Goal: Check status: Check status

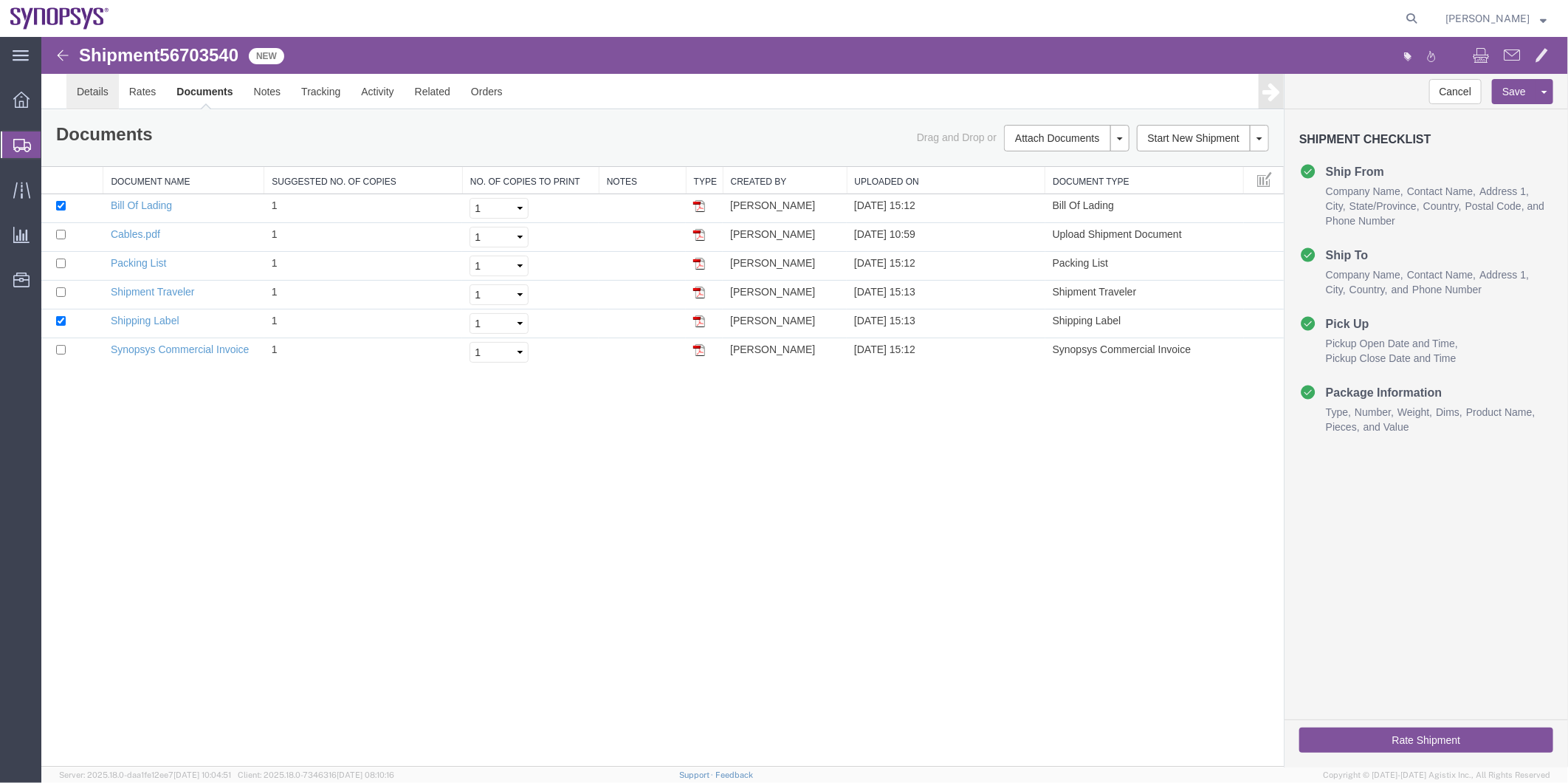
click at [89, 86] on link "Details" at bounding box center [91, 91] width 52 height 36
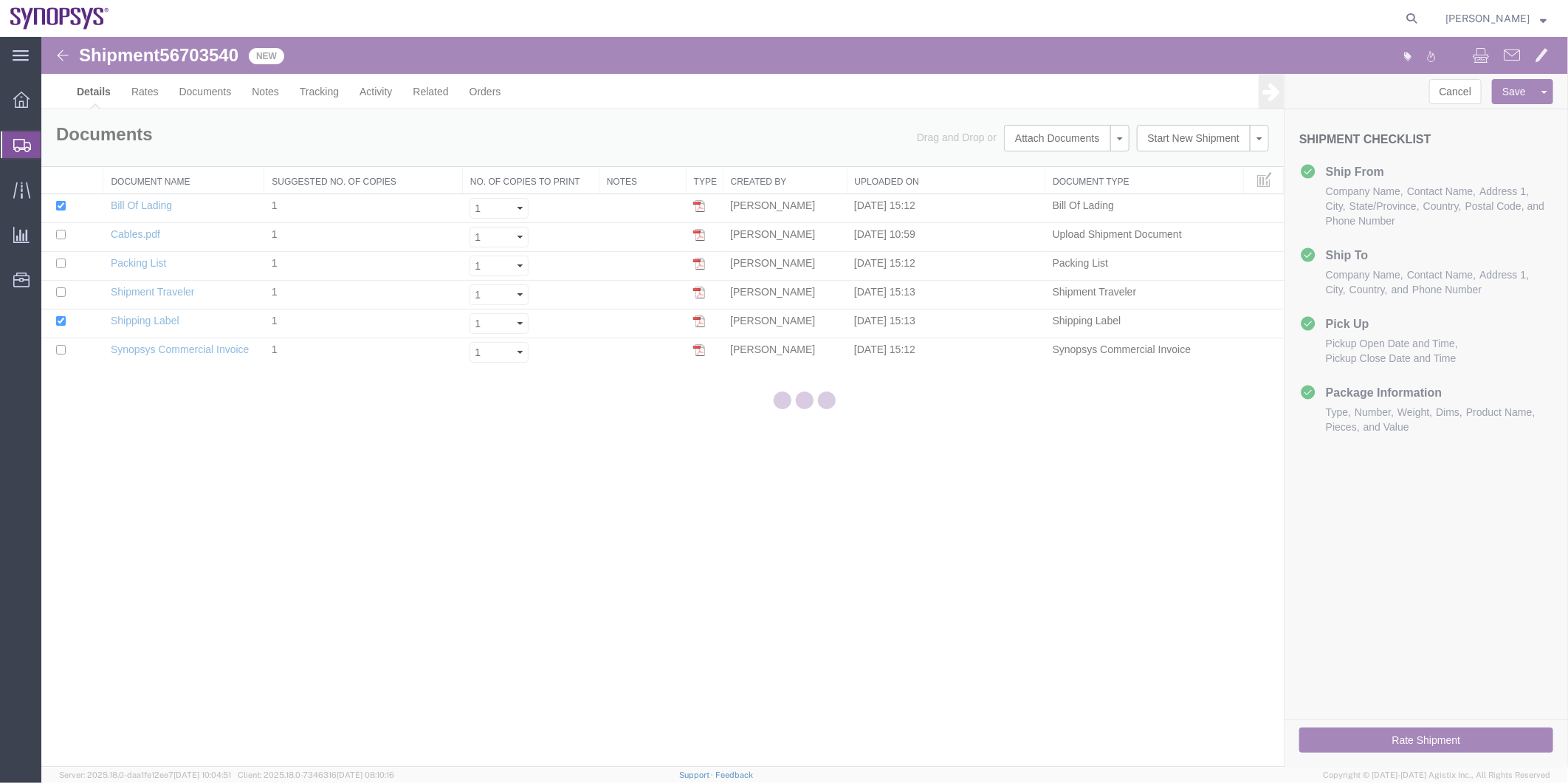
select select "63192"
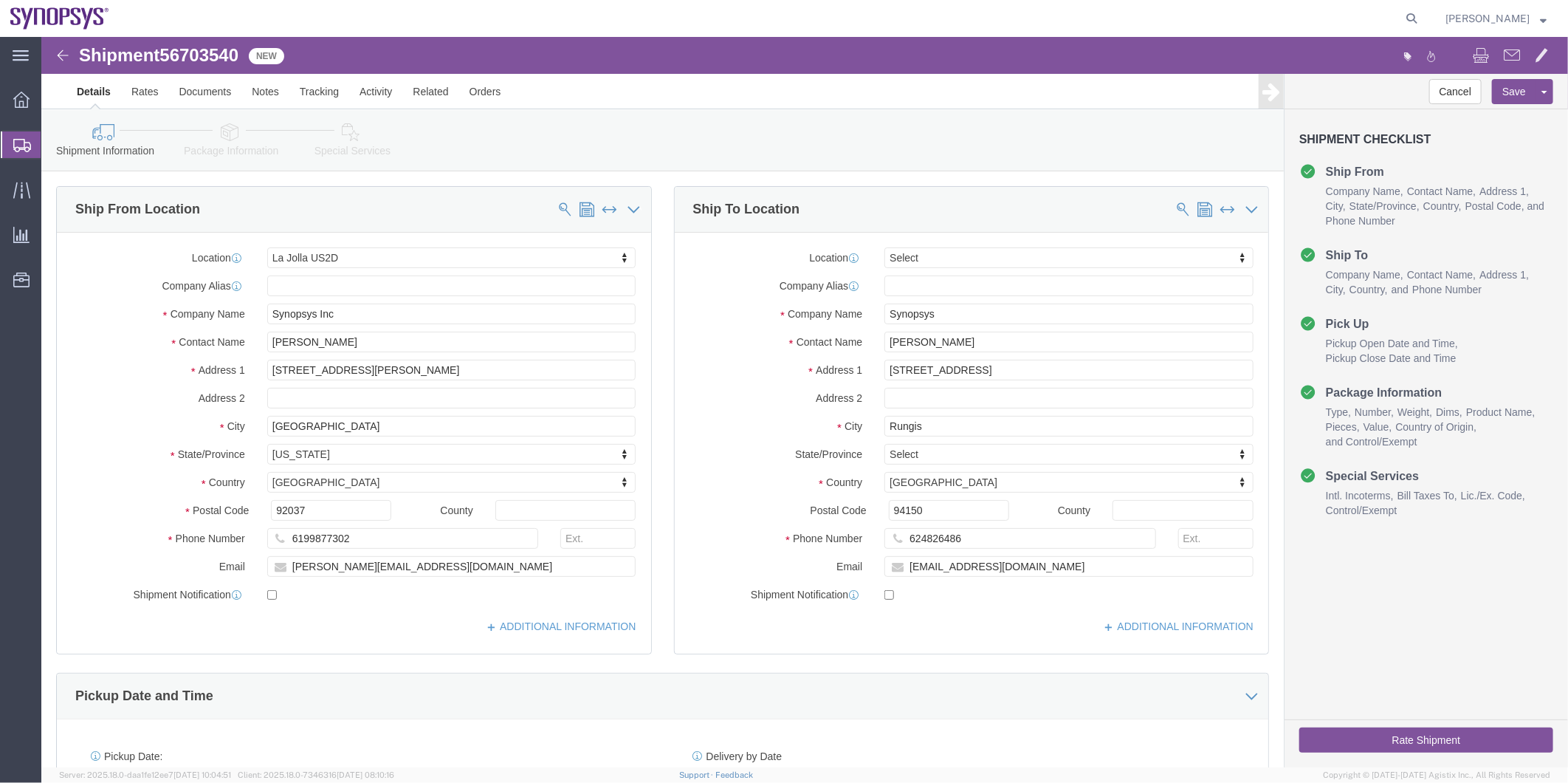
click icon
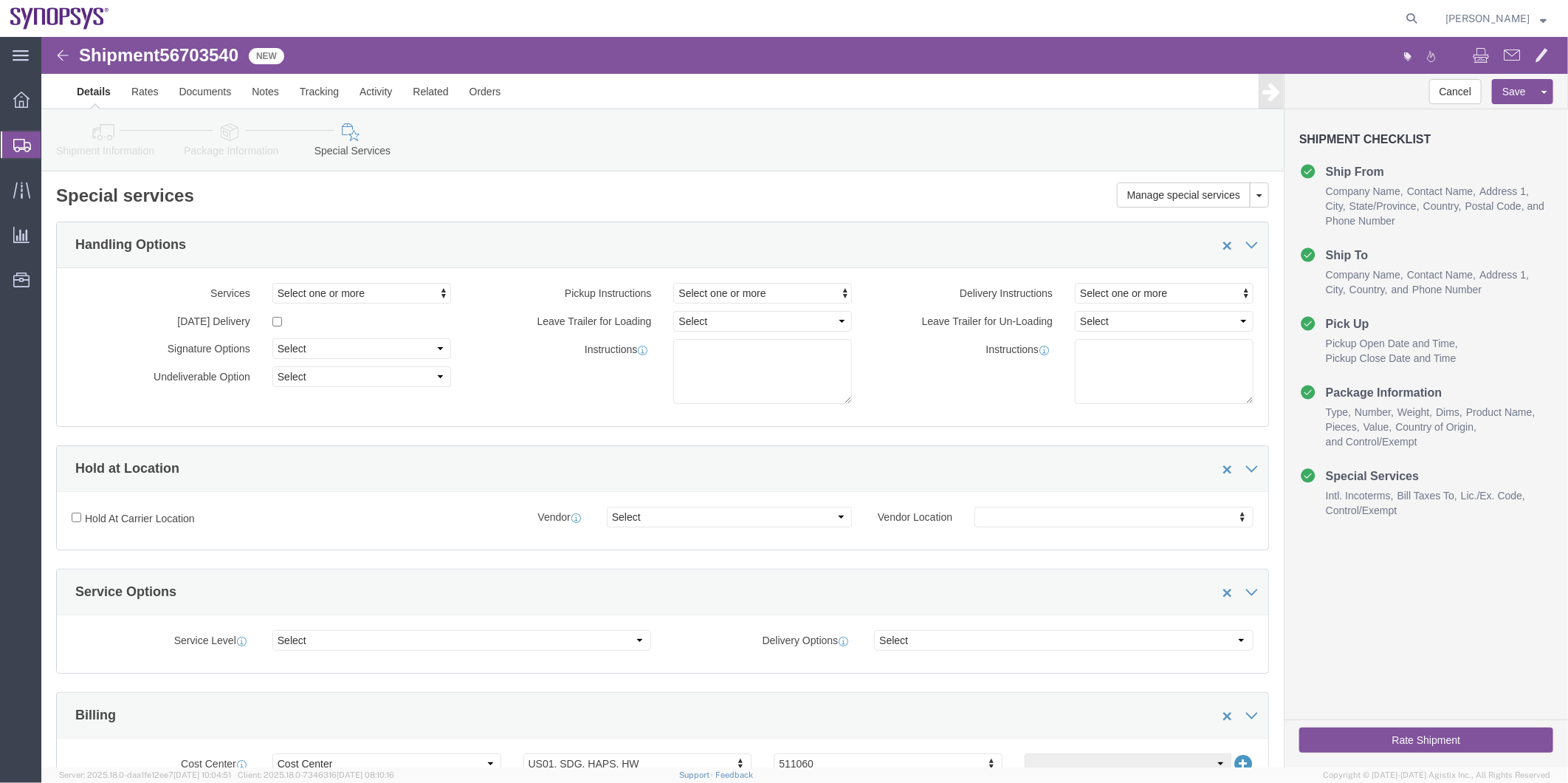
click icon
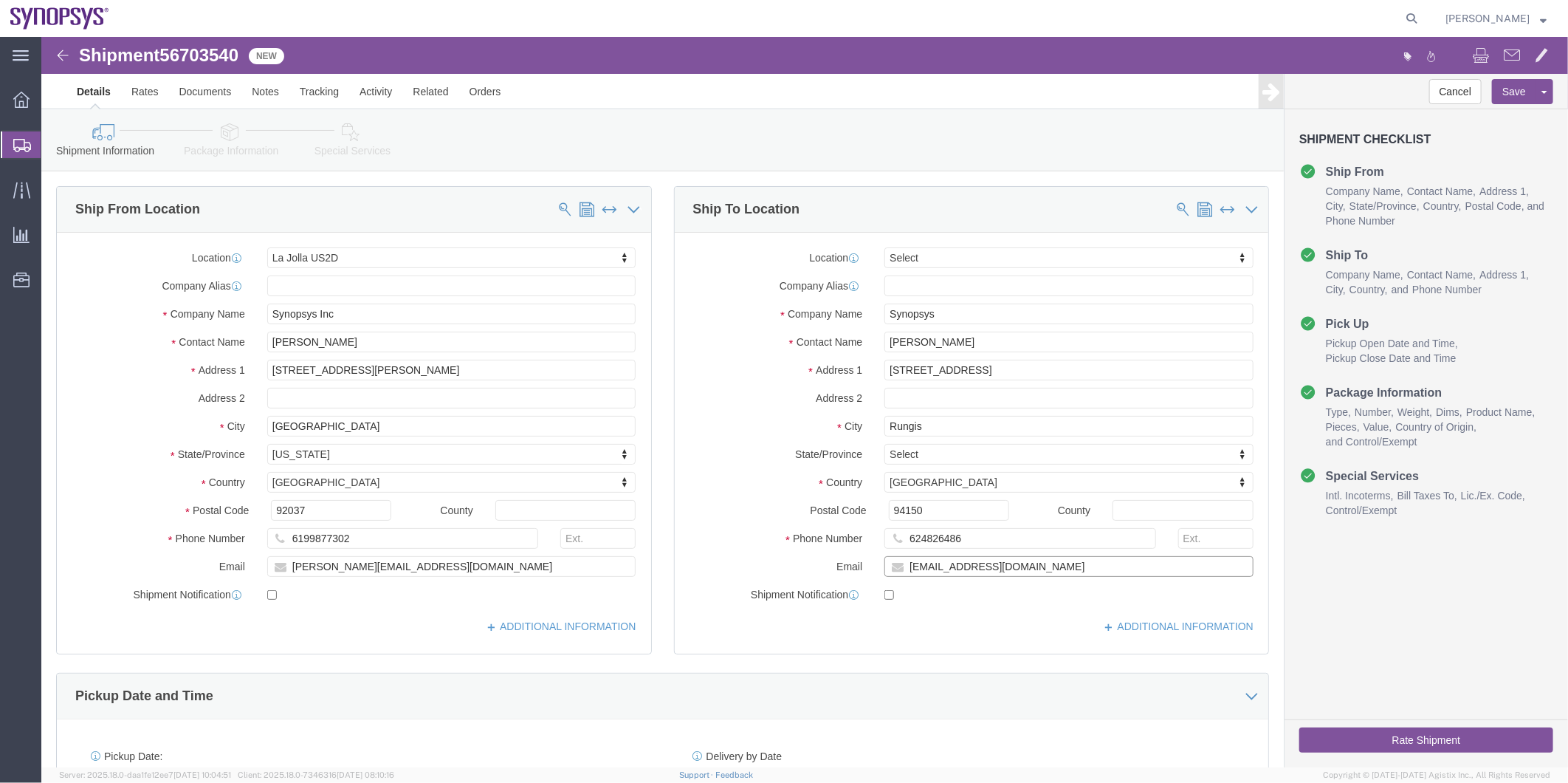
drag, startPoint x: 991, startPoint y: 532, endPoint x: 856, endPoint y: 539, distance: 135.2
click input "[EMAIL_ADDRESS][DOMAIN_NAME]"
click span "56703540"
copy span "56703540"
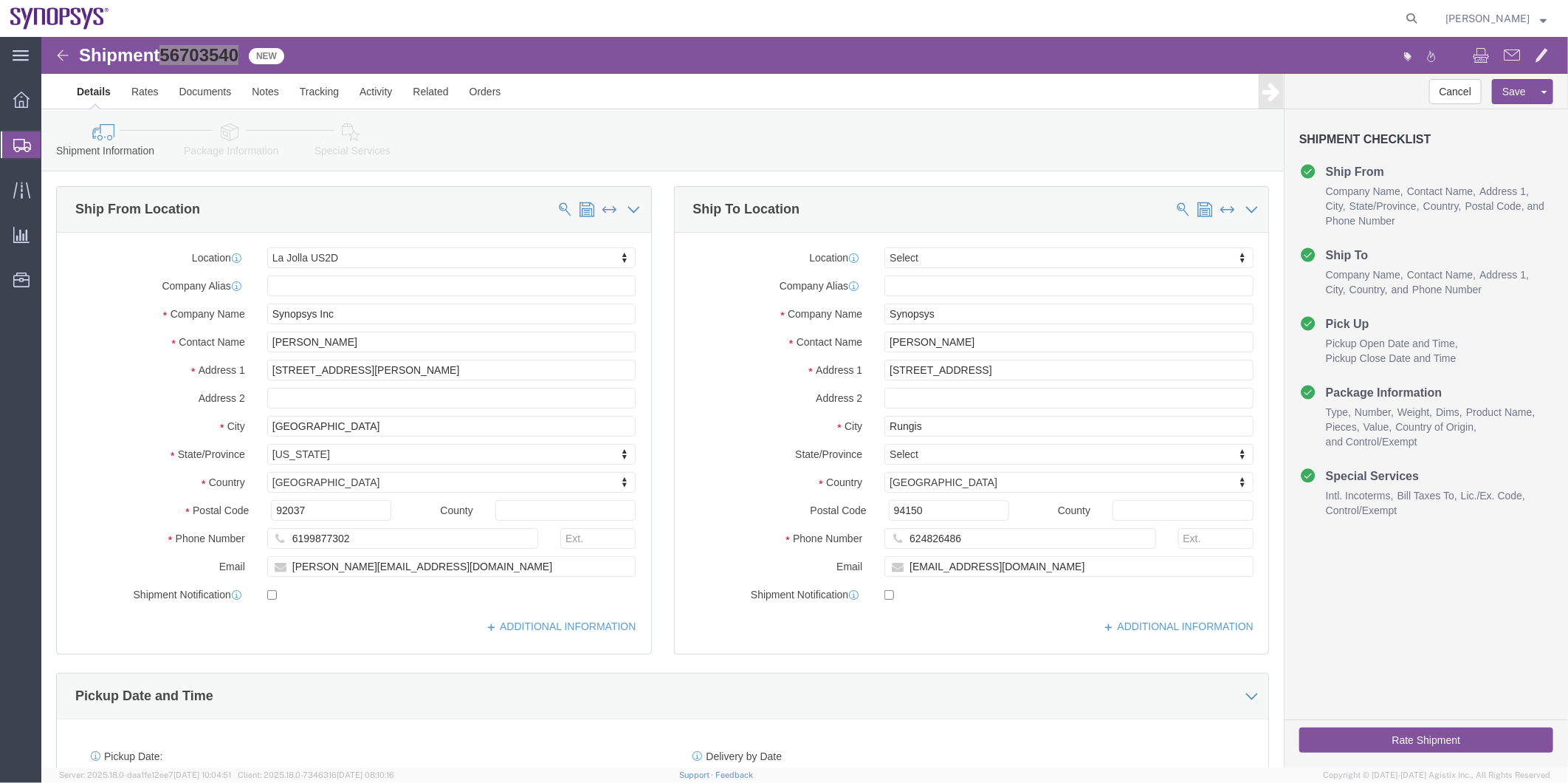
click at [0, 0] on span "Shipment Manager" at bounding box center [0, 0] width 0 height 0
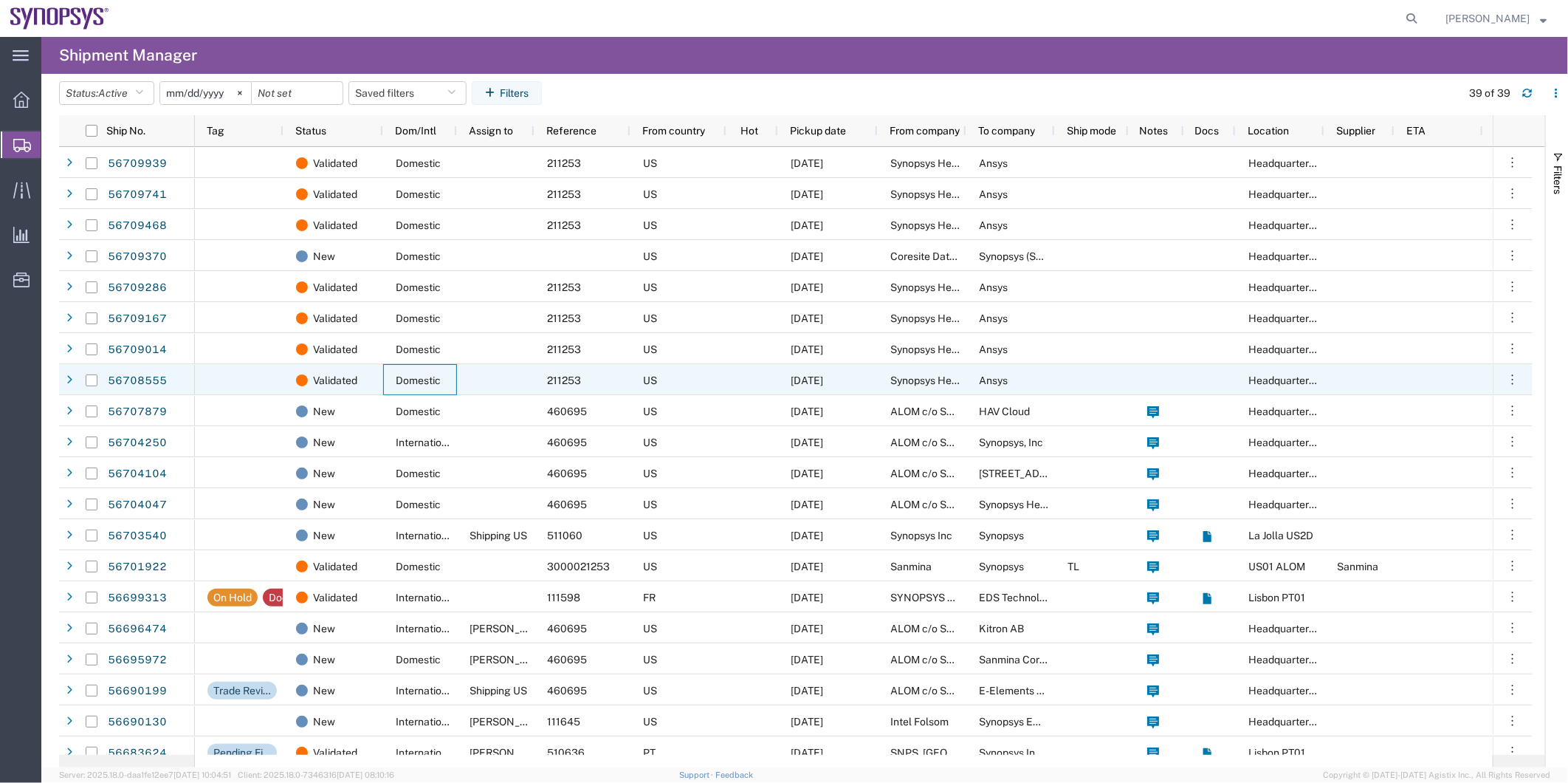
click at [456, 378] on div "Domestic" at bounding box center [419, 380] width 74 height 31
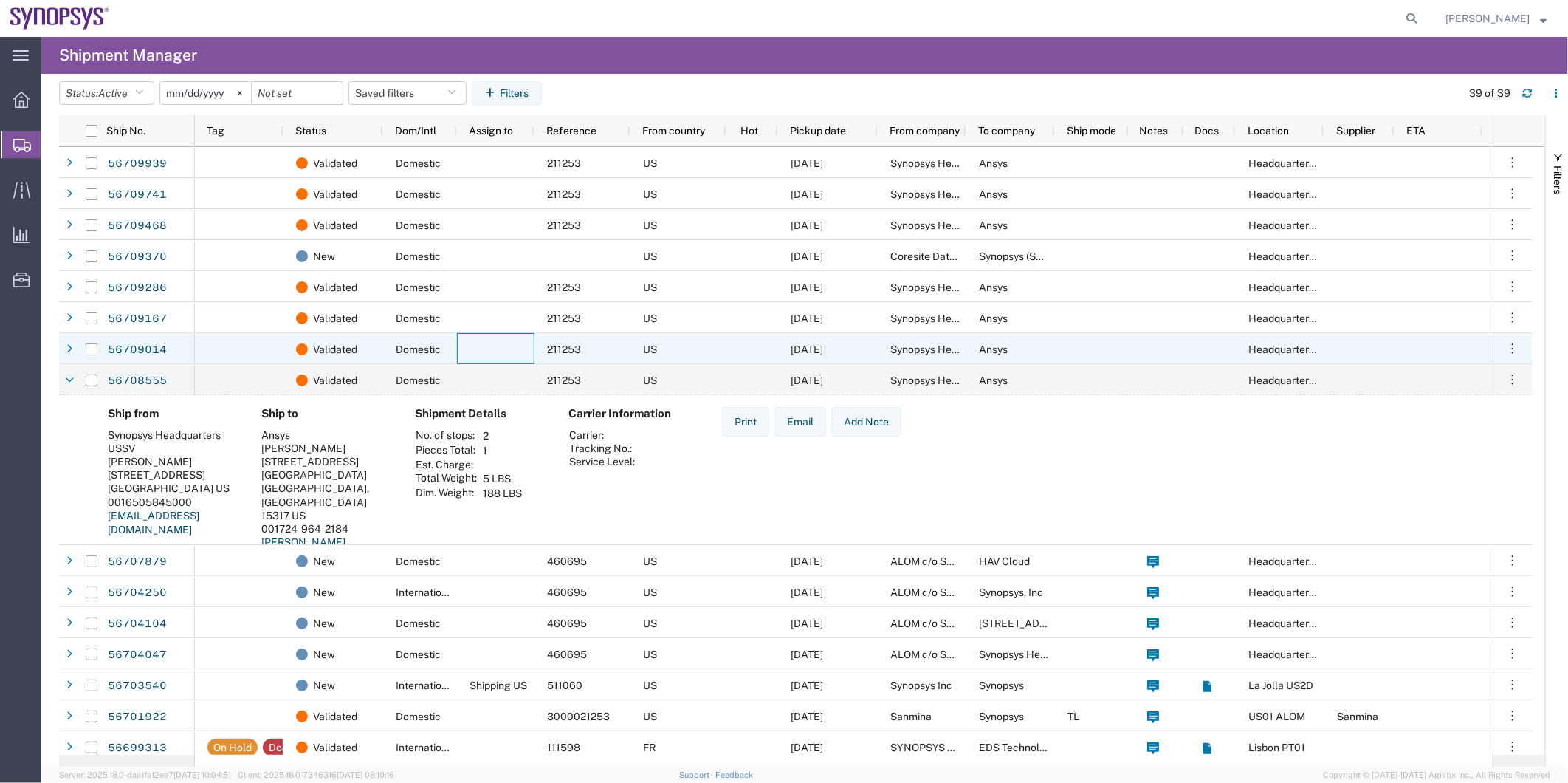
click at [467, 355] on div at bounding box center [496, 349] width 77 height 31
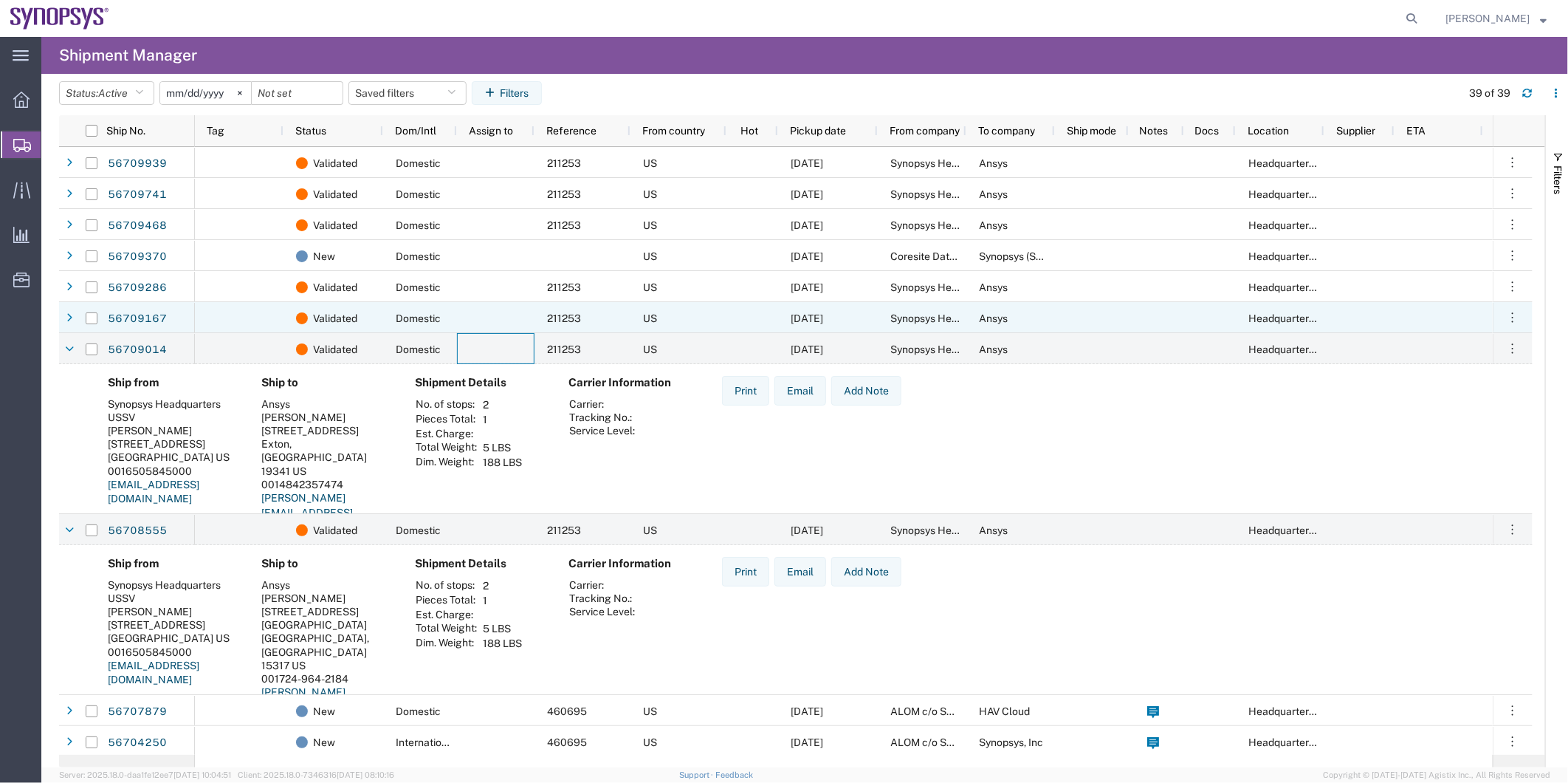
click at [472, 314] on div at bounding box center [496, 318] width 77 height 31
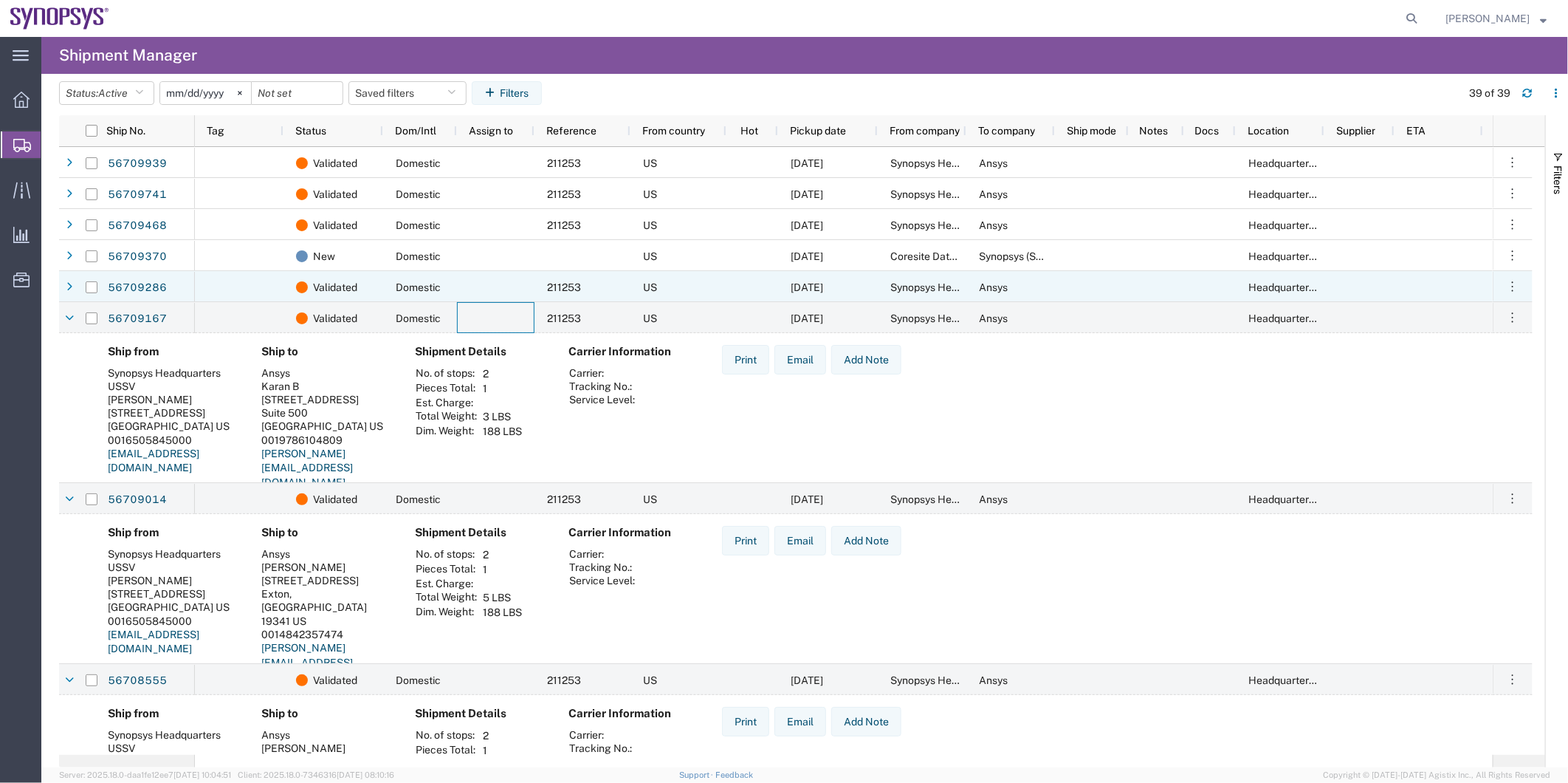
click at [492, 288] on div at bounding box center [496, 286] width 77 height 31
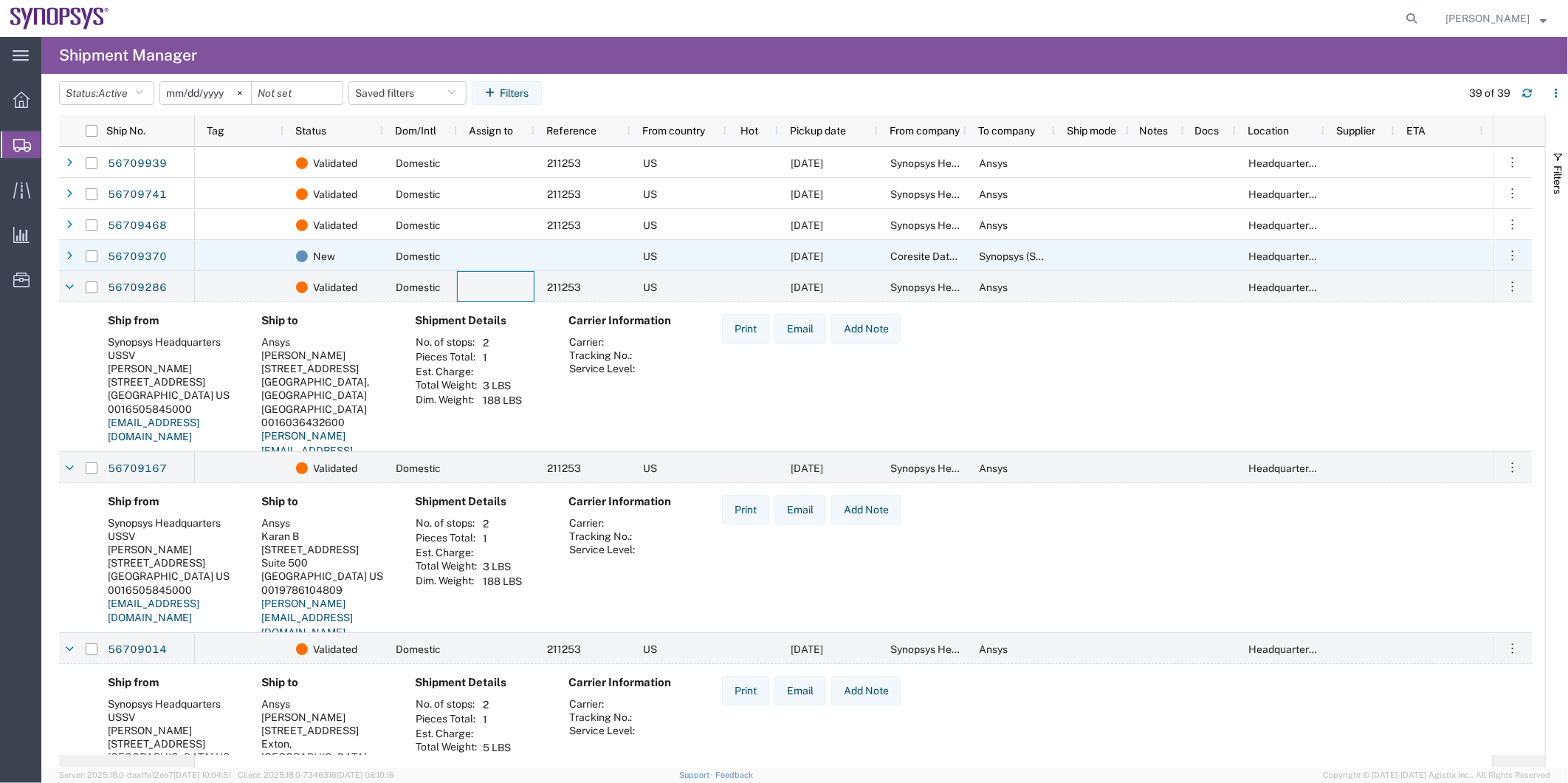
click at [497, 261] on div at bounding box center [496, 256] width 77 height 31
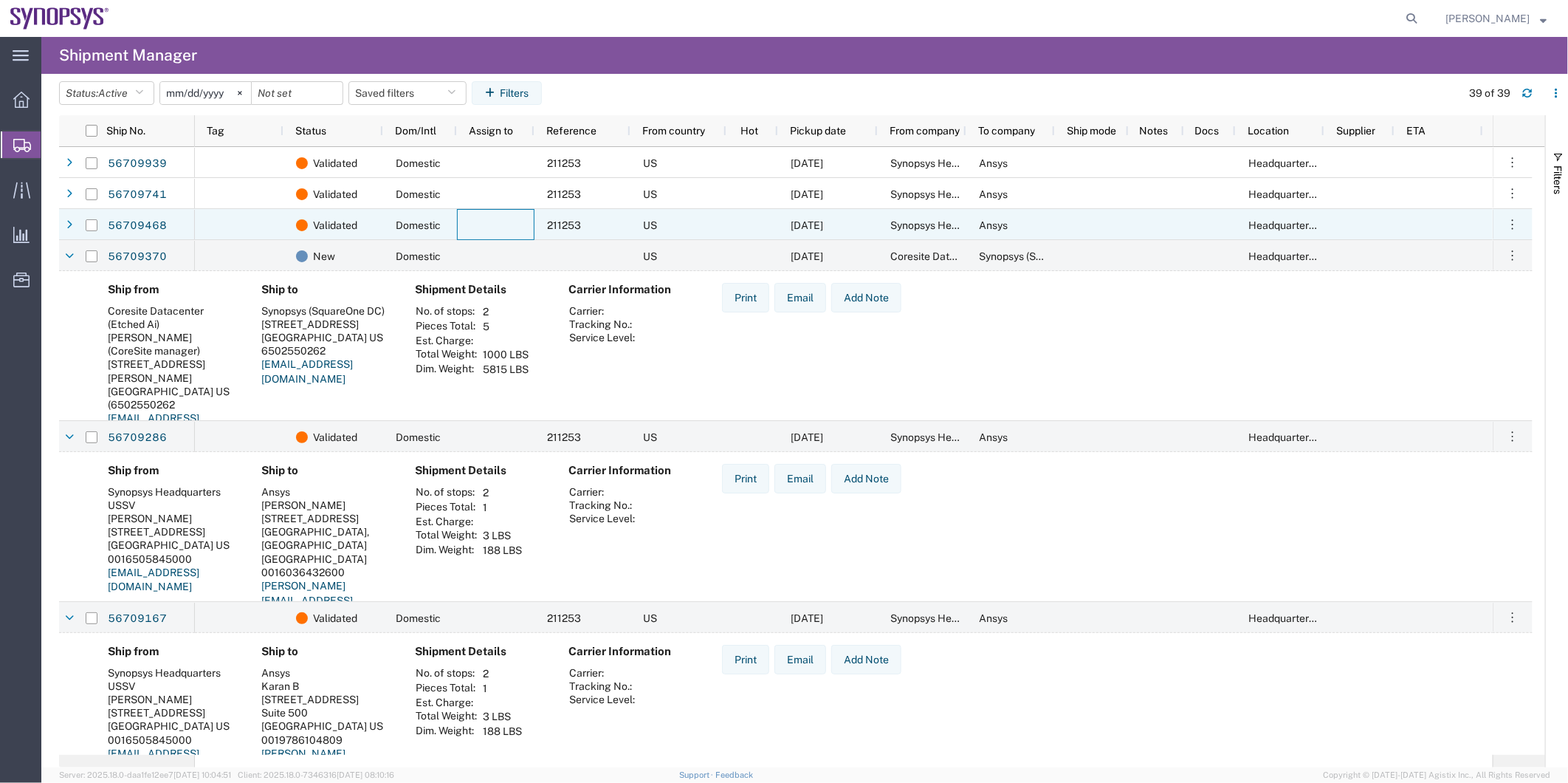
click at [457, 219] on div at bounding box center [496, 225] width 77 height 31
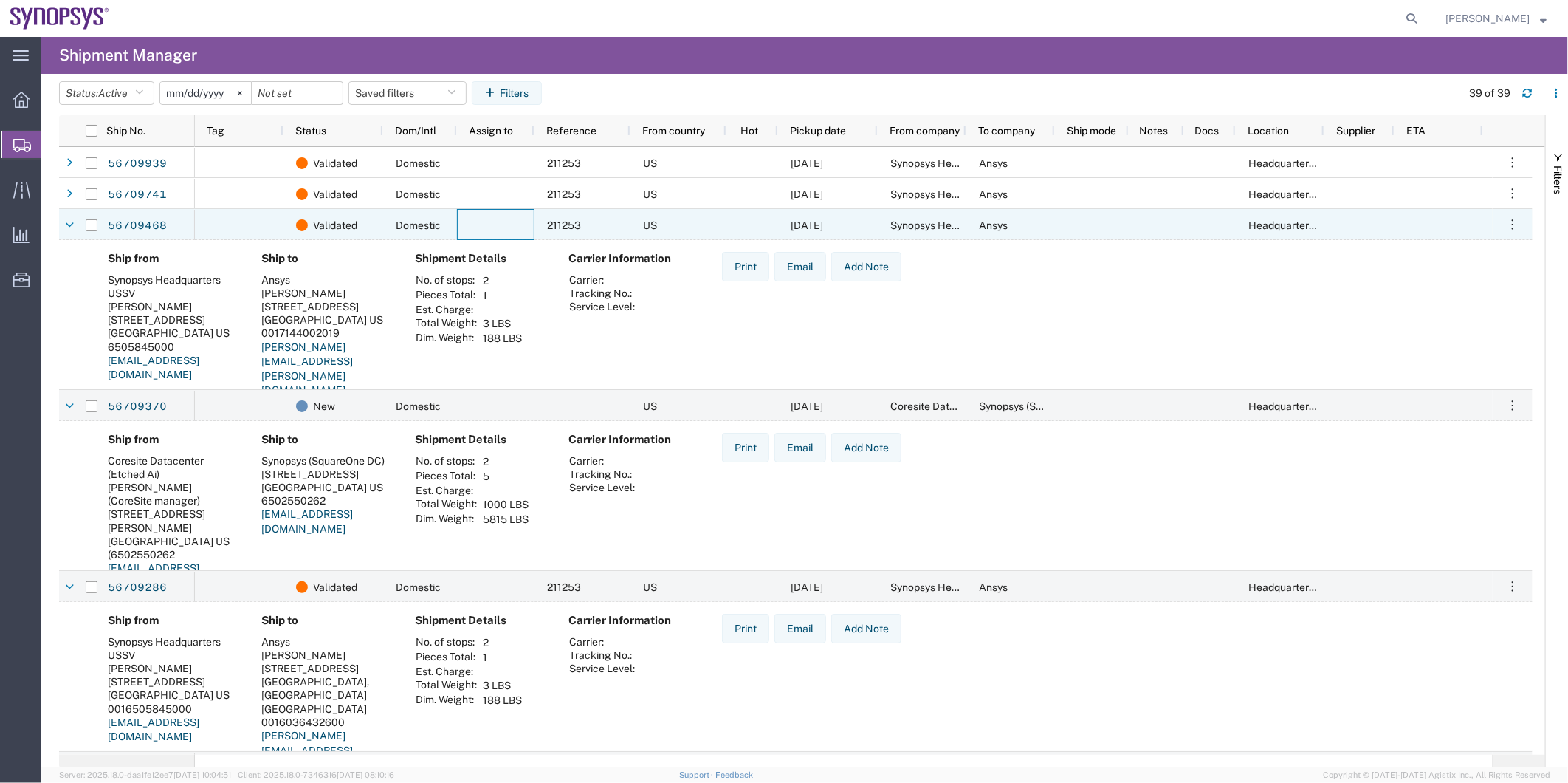
click at [474, 209] on div at bounding box center [496, 225] width 77 height 31
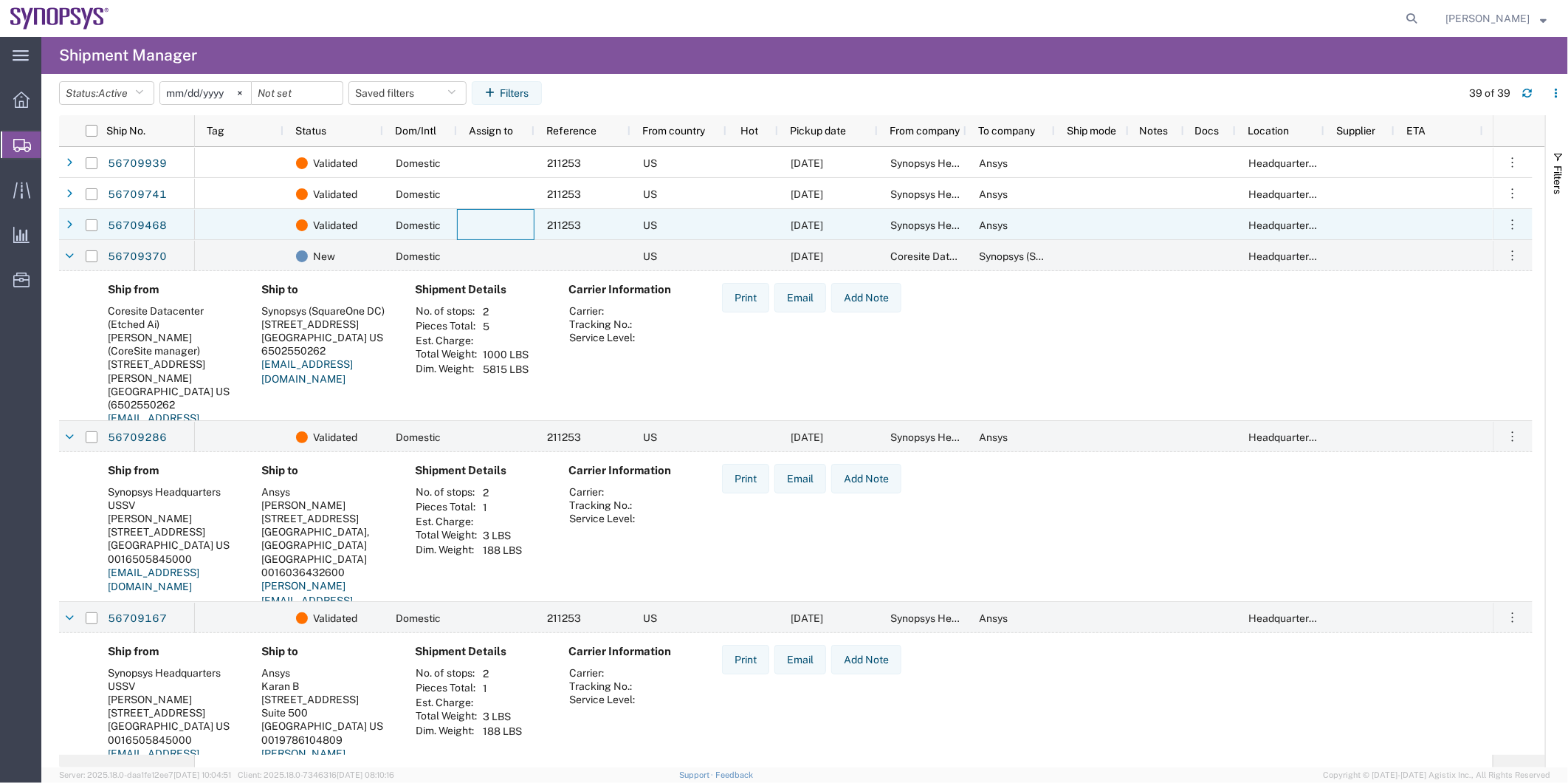
click at [484, 215] on div at bounding box center [496, 225] width 77 height 31
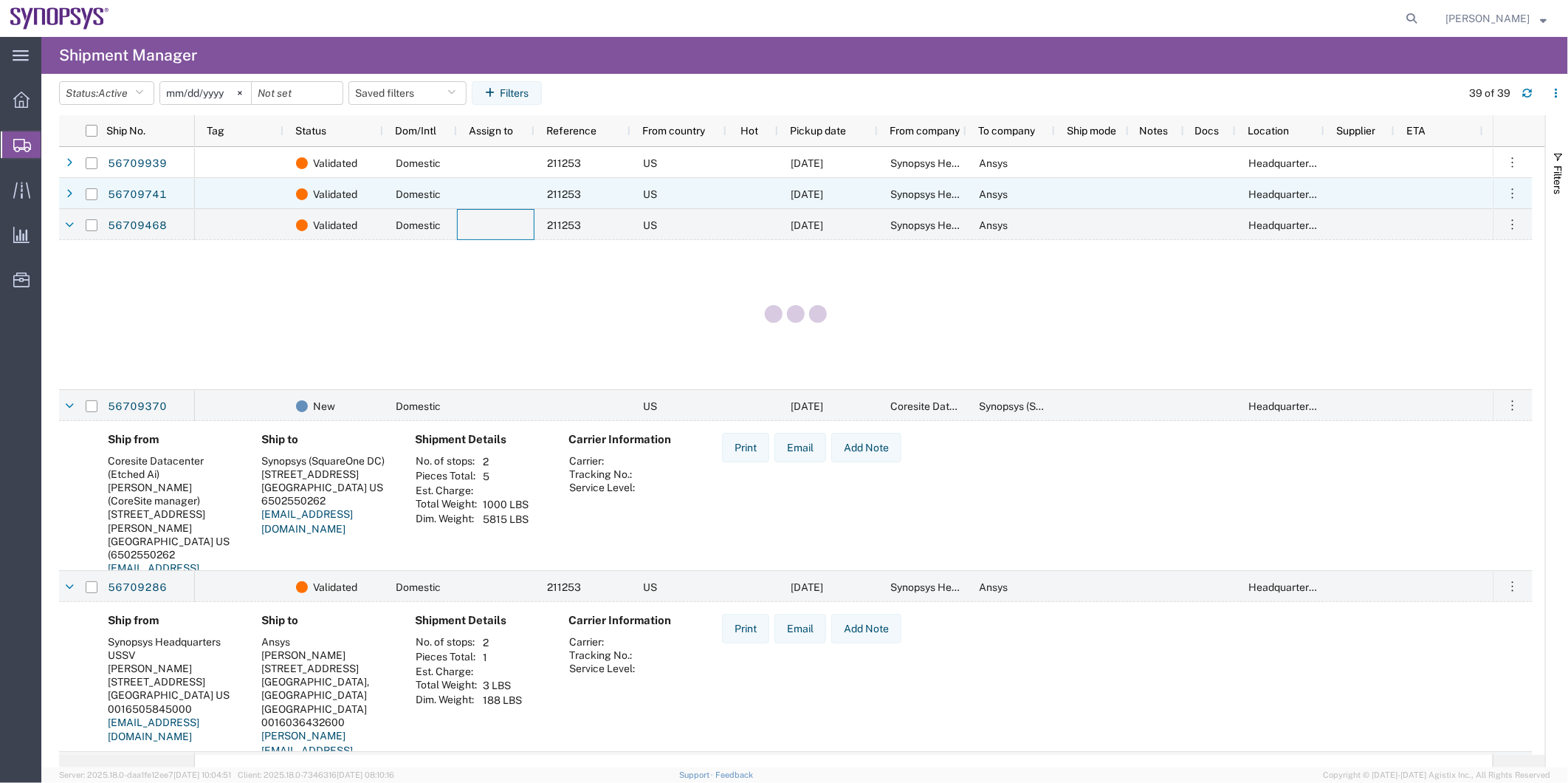
click at [485, 194] on div at bounding box center [496, 193] width 77 height 31
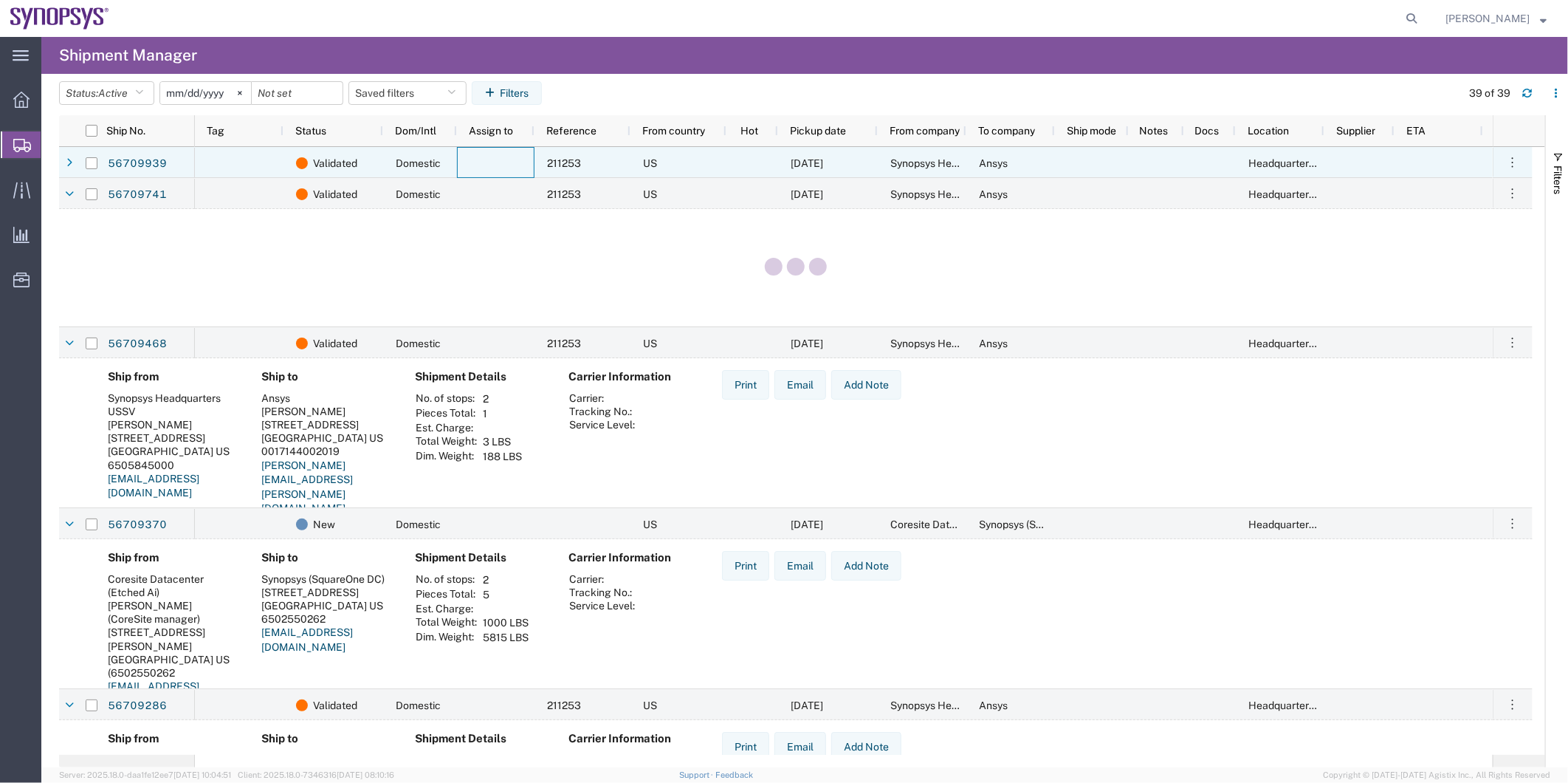
click at [495, 160] on div at bounding box center [496, 163] width 77 height 31
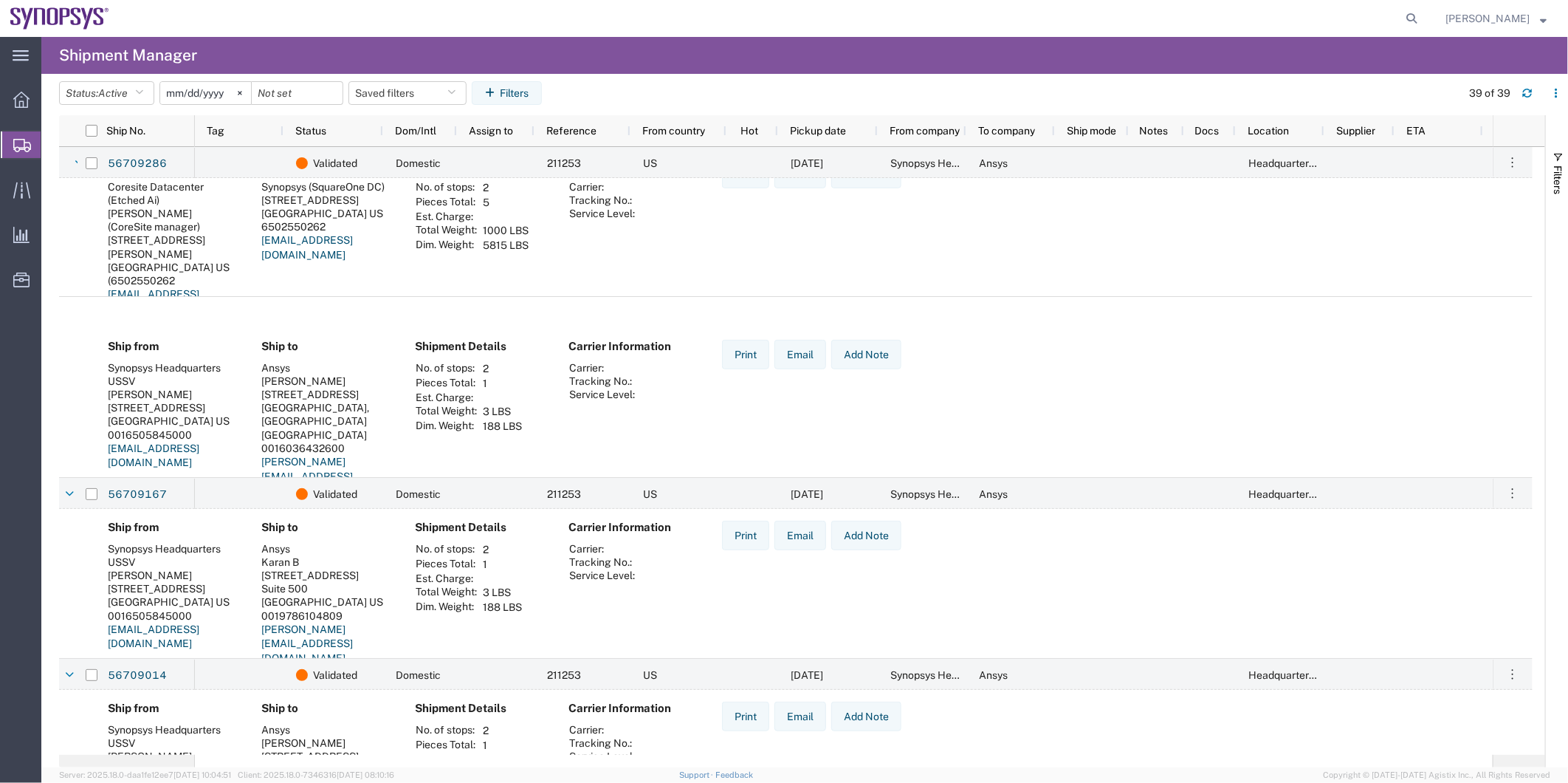
scroll to position [902, 0]
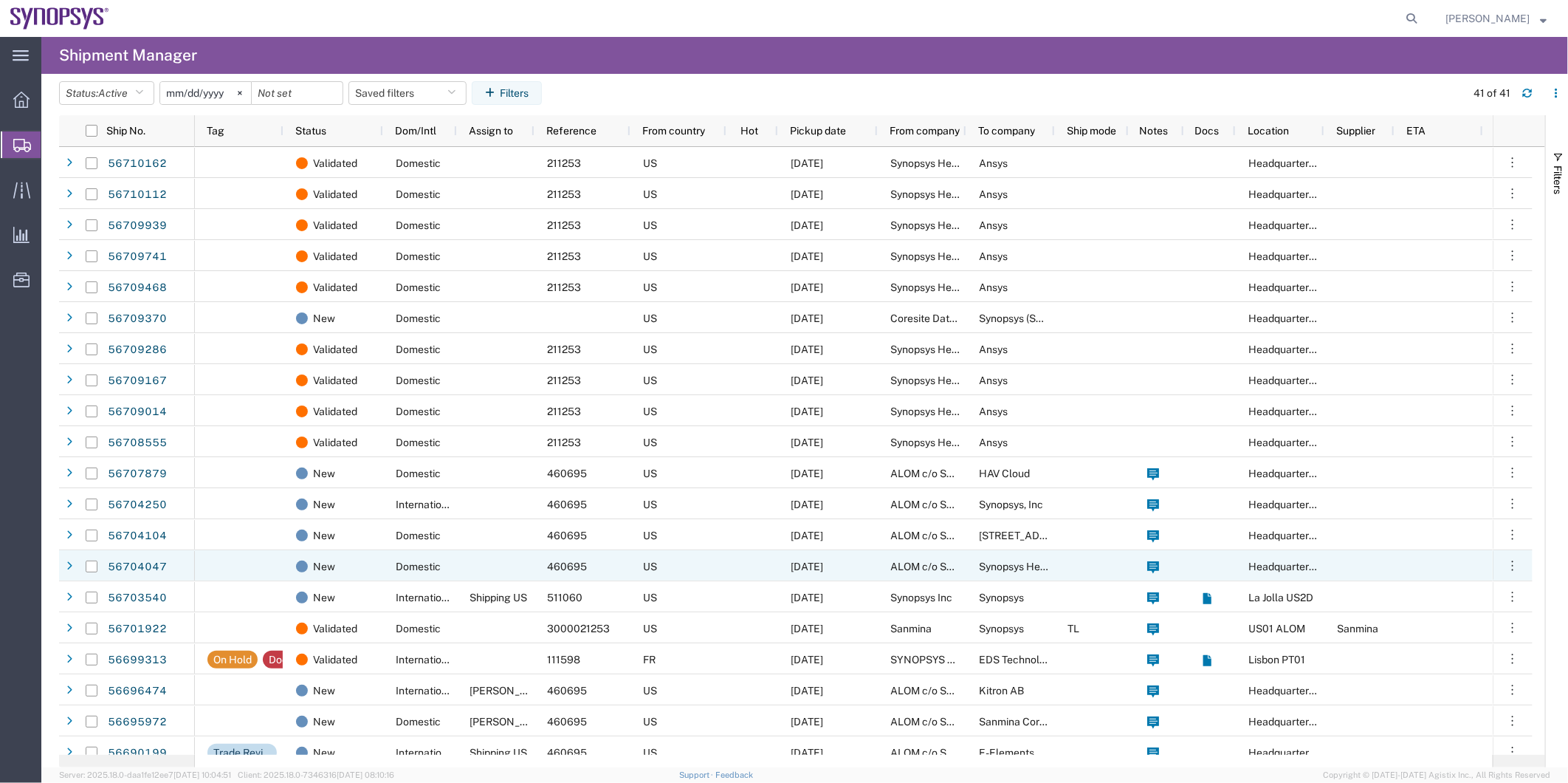
click at [476, 567] on div at bounding box center [496, 566] width 77 height 31
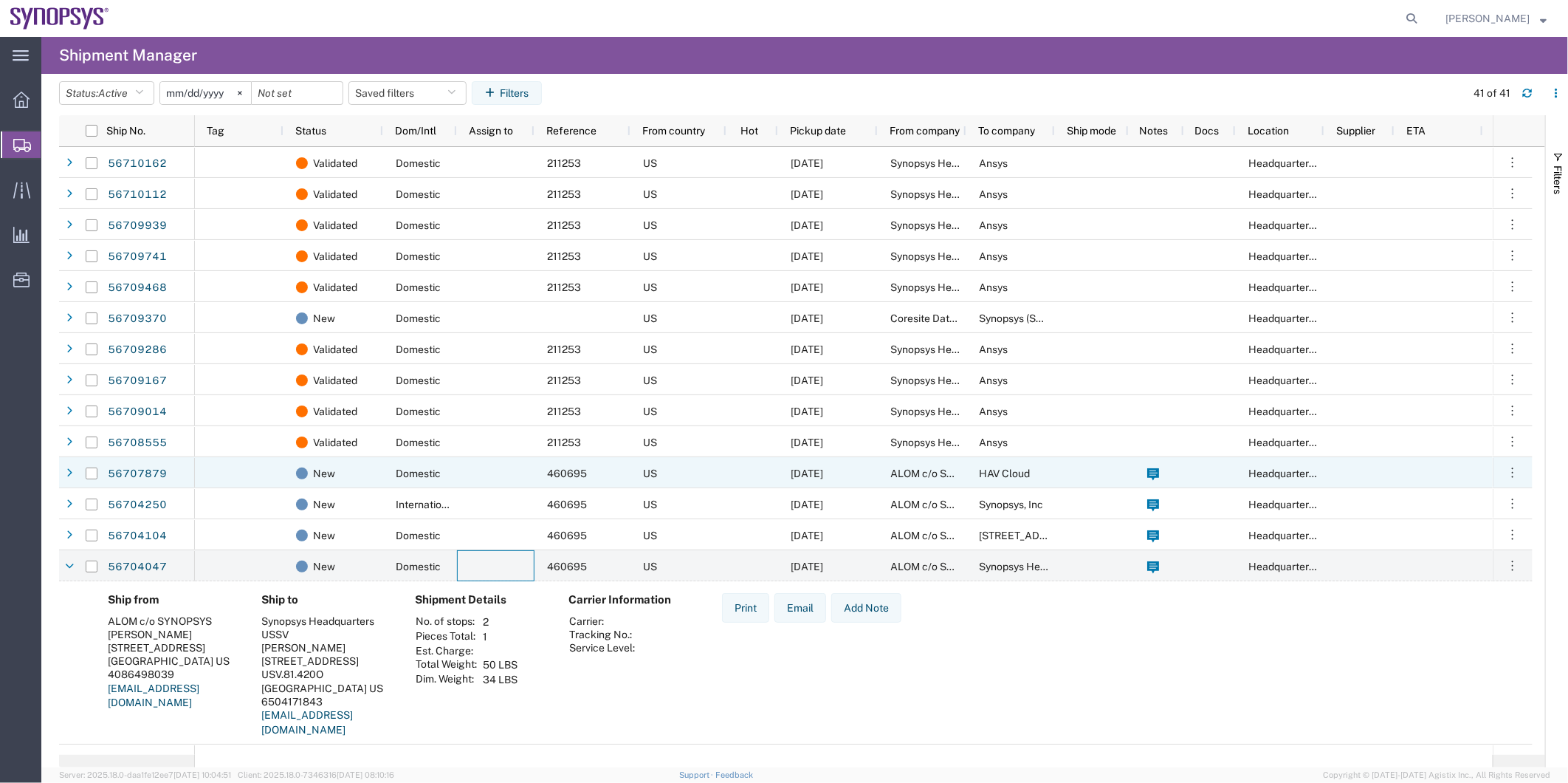
click at [503, 473] on div at bounding box center [496, 473] width 77 height 31
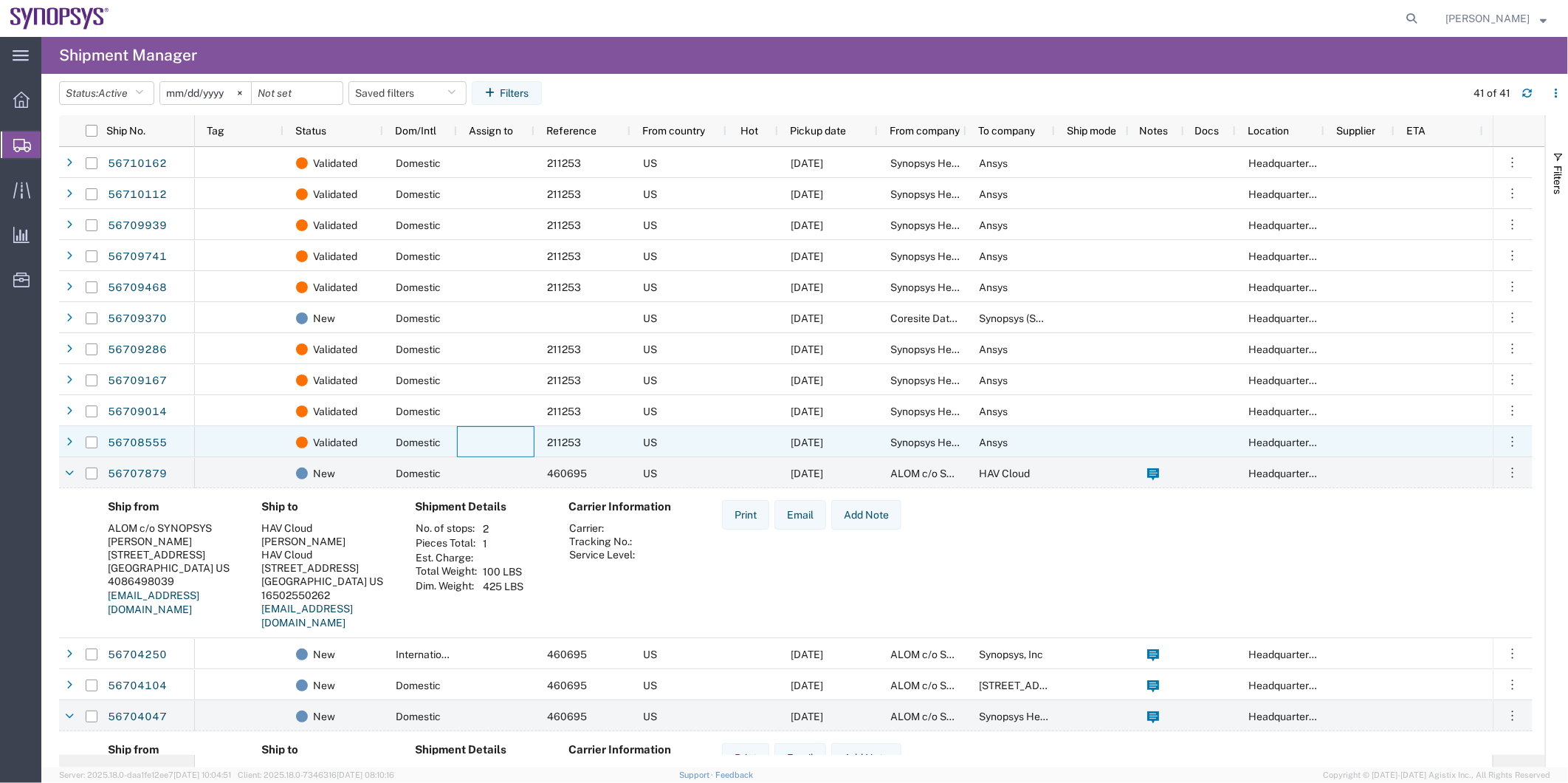
click at [500, 445] on div at bounding box center [496, 442] width 77 height 31
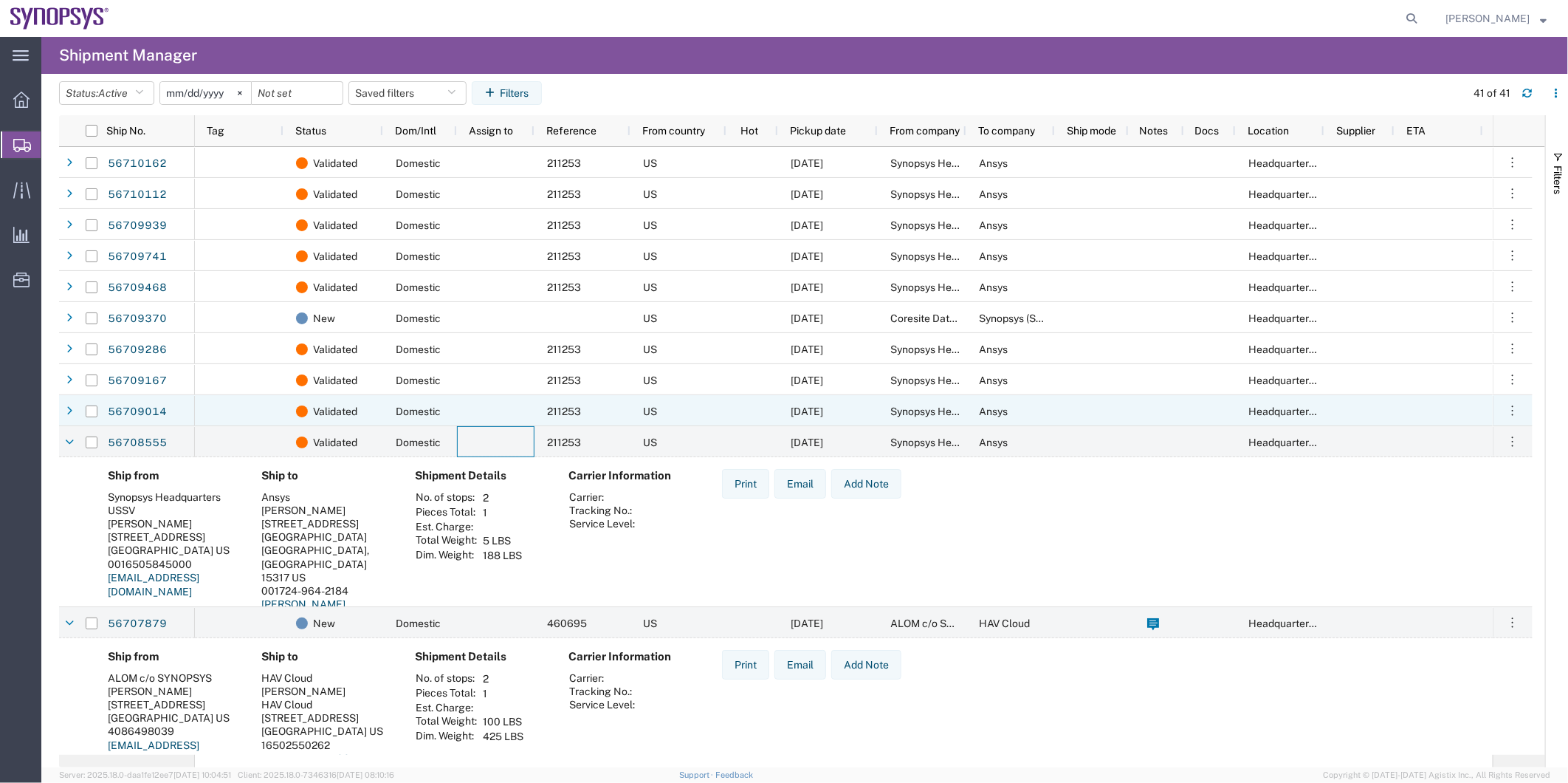
click at [503, 415] on div at bounding box center [496, 410] width 77 height 31
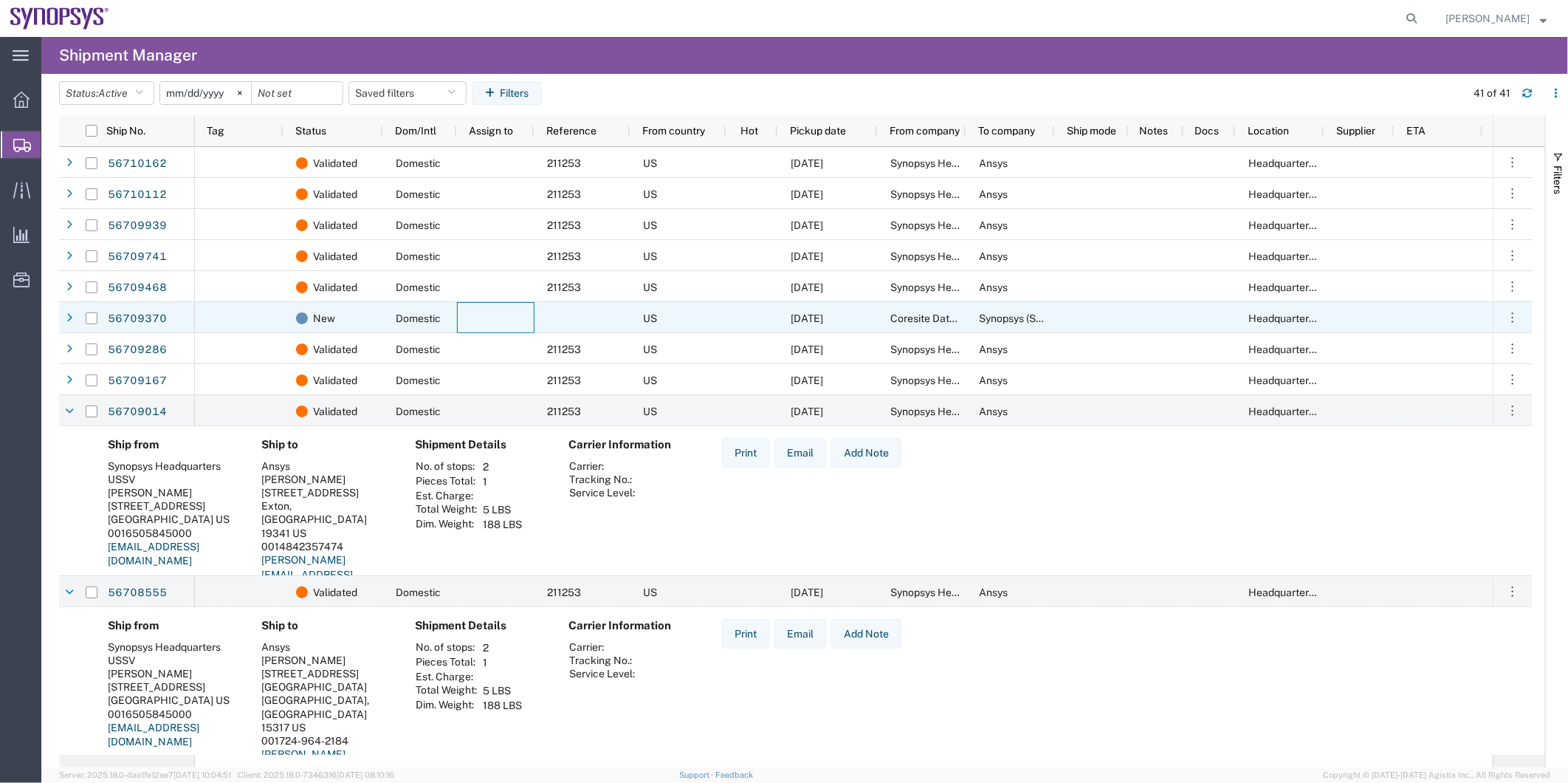
click at [491, 318] on div at bounding box center [496, 318] width 77 height 31
